Goal: Information Seeking & Learning: Learn about a topic

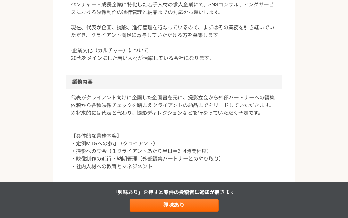
scroll to position [255, 0]
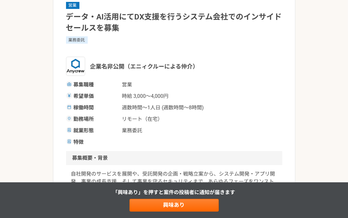
scroll to position [127, 0]
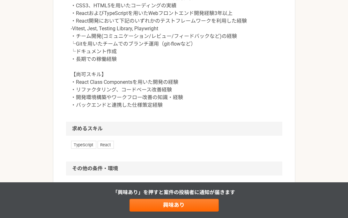
scroll to position [382, 0]
